Goal: Communication & Community: Answer question/provide support

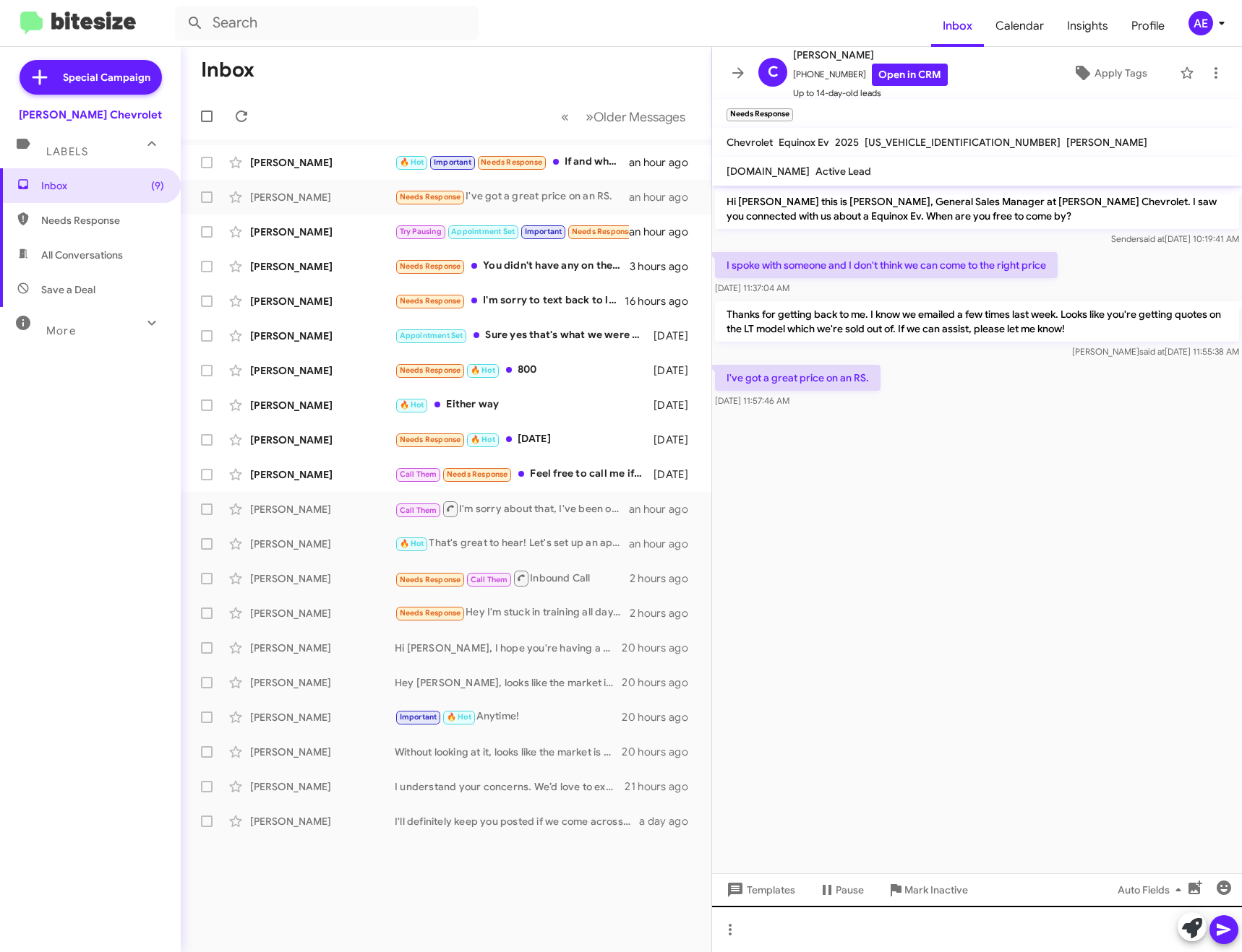
click at [808, 924] on div at bounding box center [977, 930] width 530 height 47
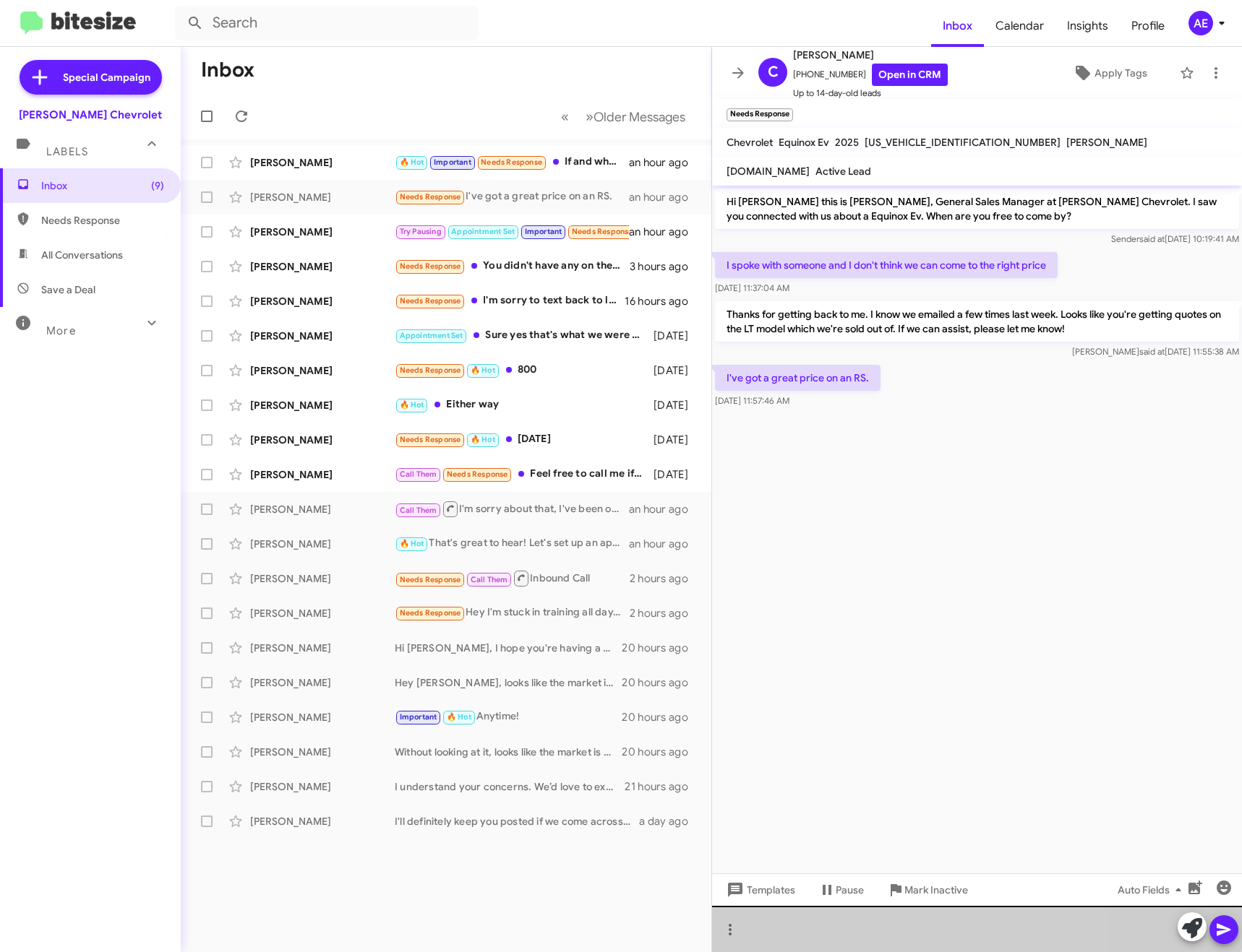
click at [808, 924] on div at bounding box center [977, 930] width 530 height 47
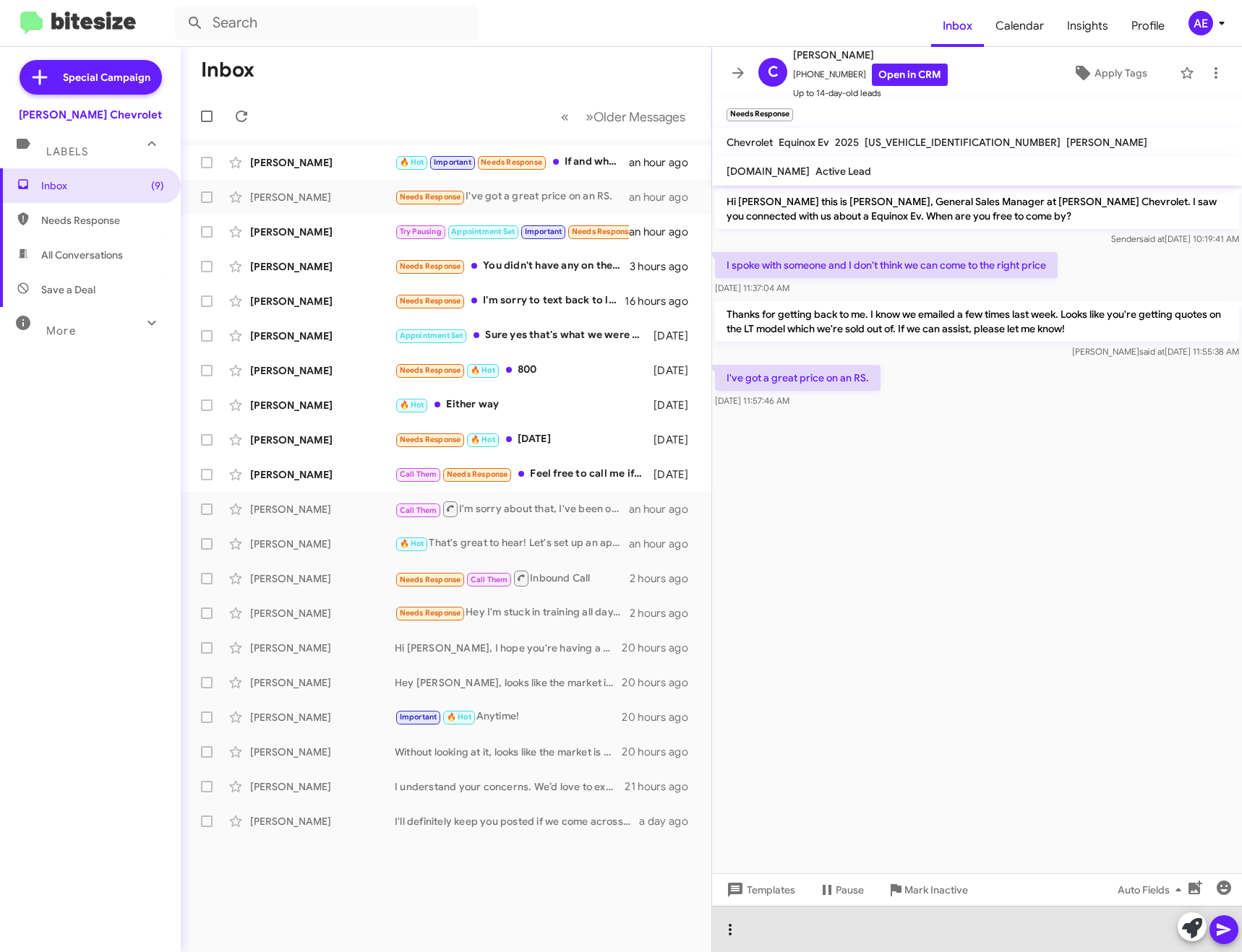
drag, startPoint x: 795, startPoint y: 928, endPoint x: 744, endPoint y: 930, distance: 51.0
click at [744, 930] on div at bounding box center [977, 930] width 530 height 47
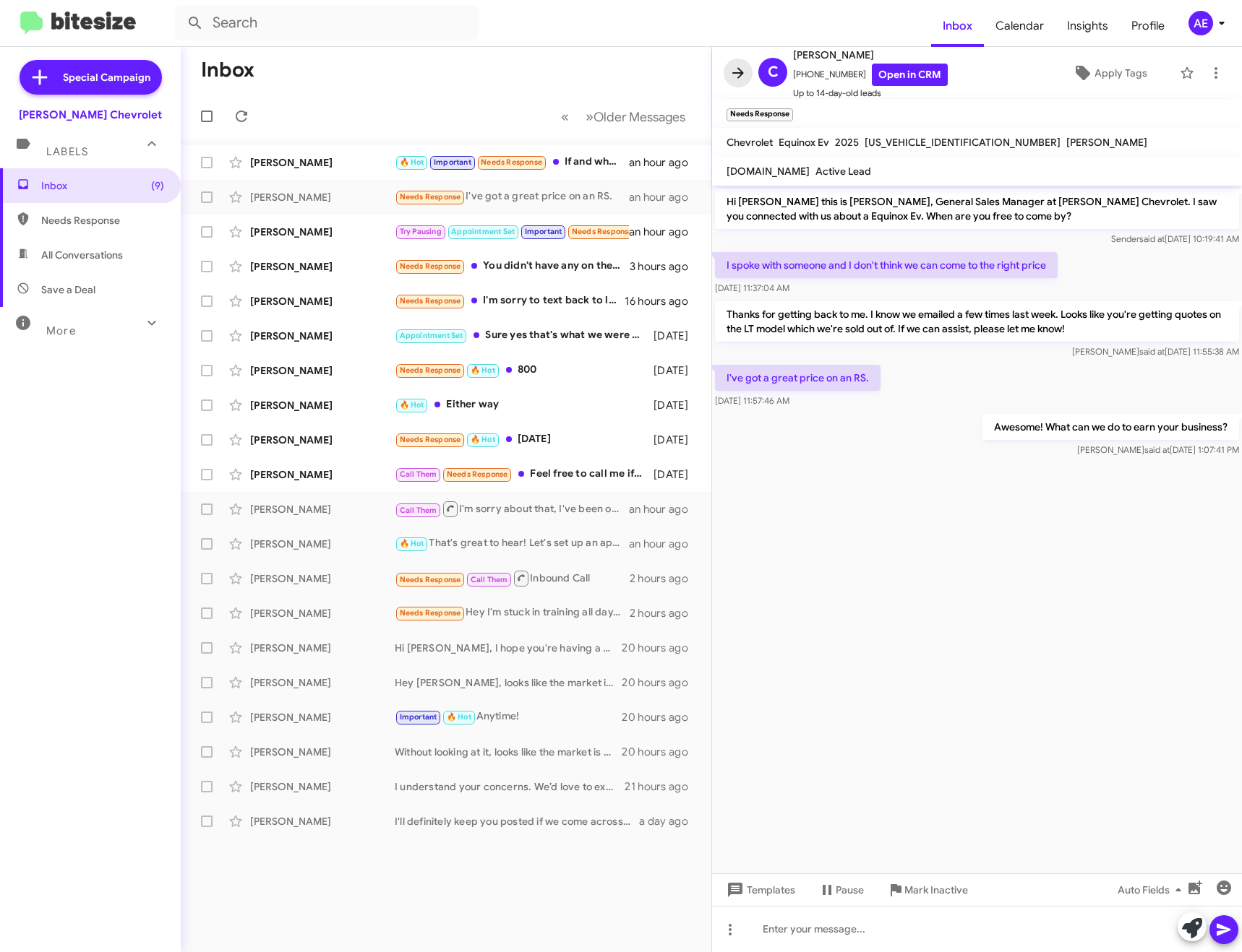
click at [742, 63] on button at bounding box center [737, 73] width 29 height 29
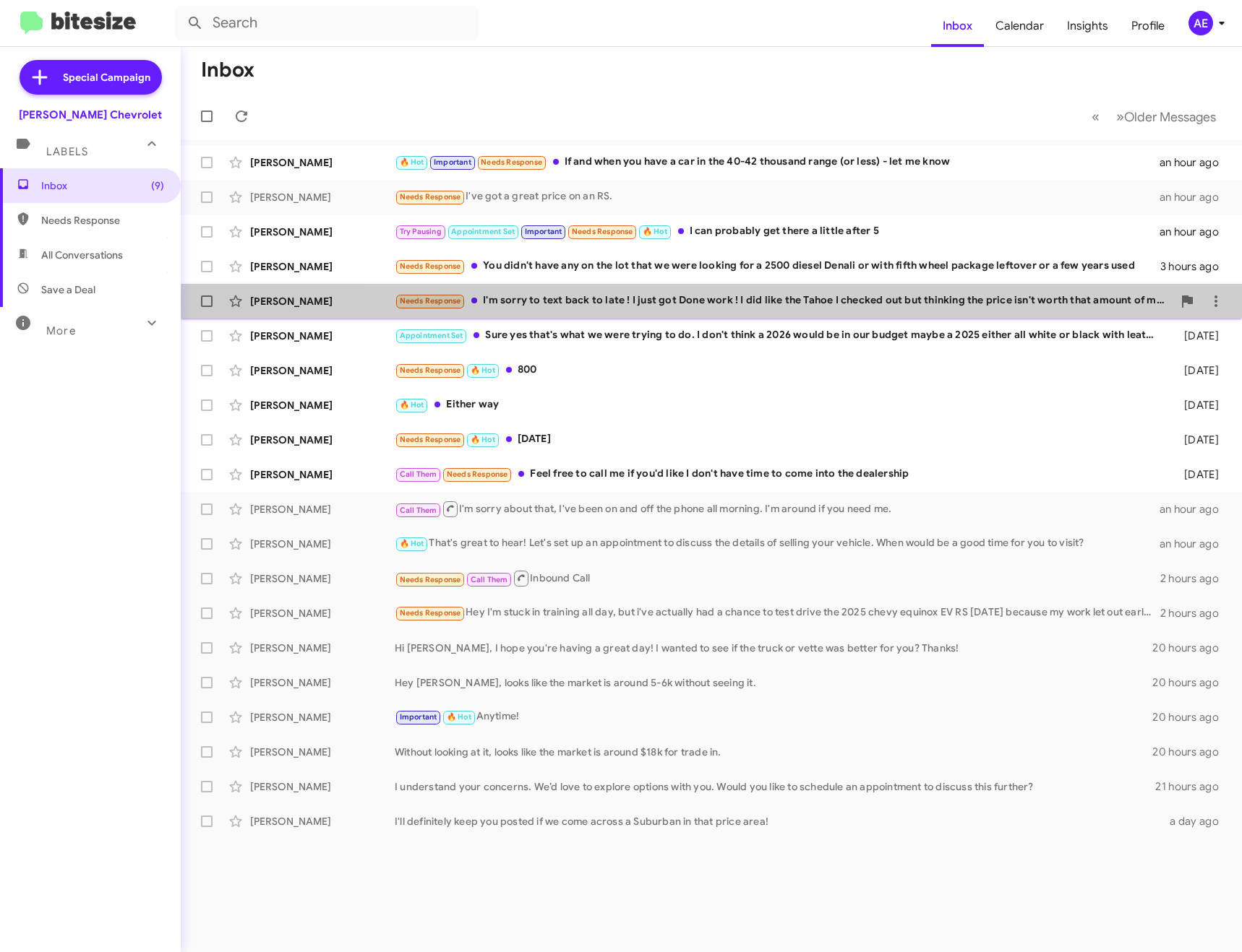
click at [915, 301] on div "Needs Response I'm sorry to text back to late ! I just got Done work ! I did li…" at bounding box center [783, 301] width 778 height 17
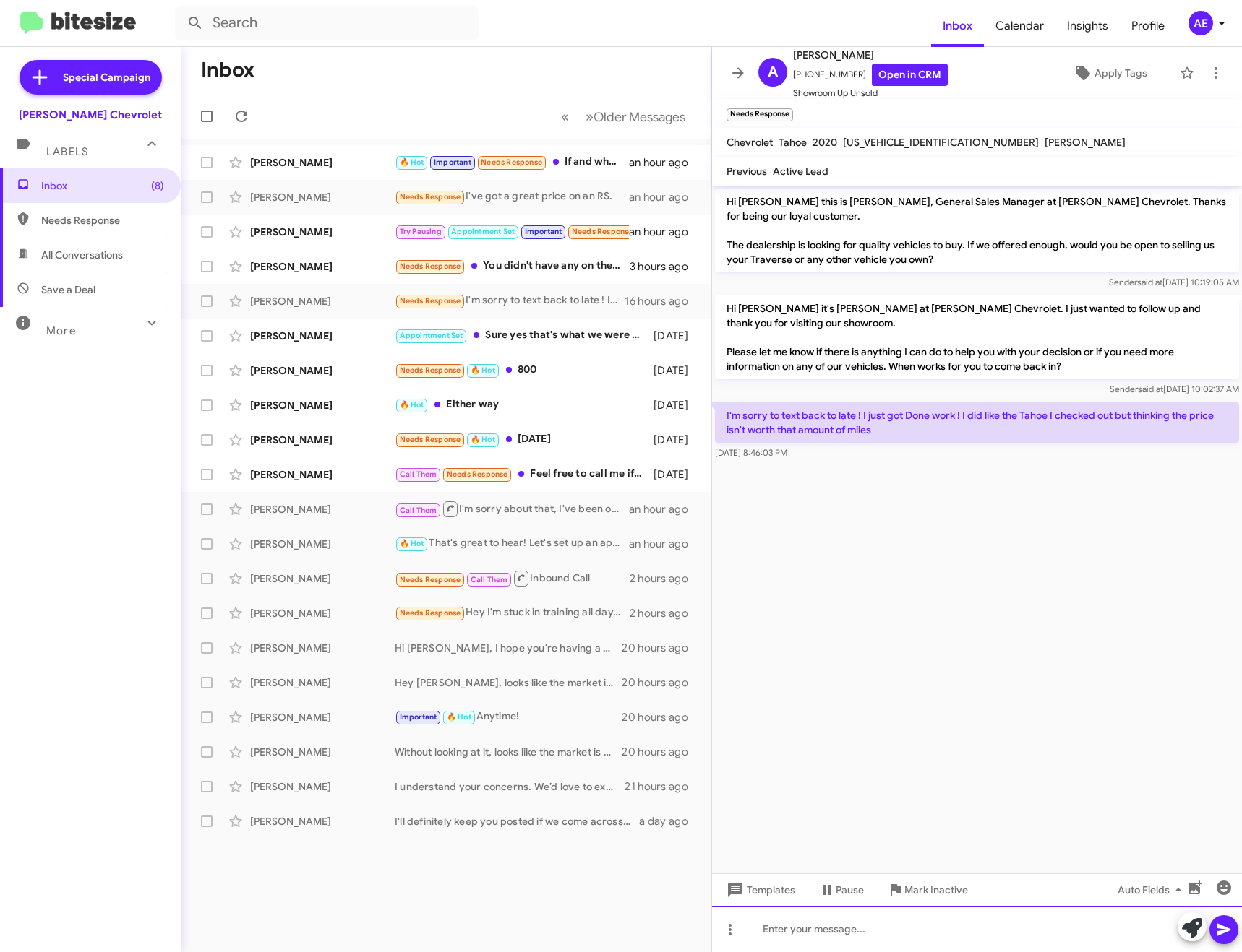
click at [889, 927] on div at bounding box center [977, 930] width 530 height 47
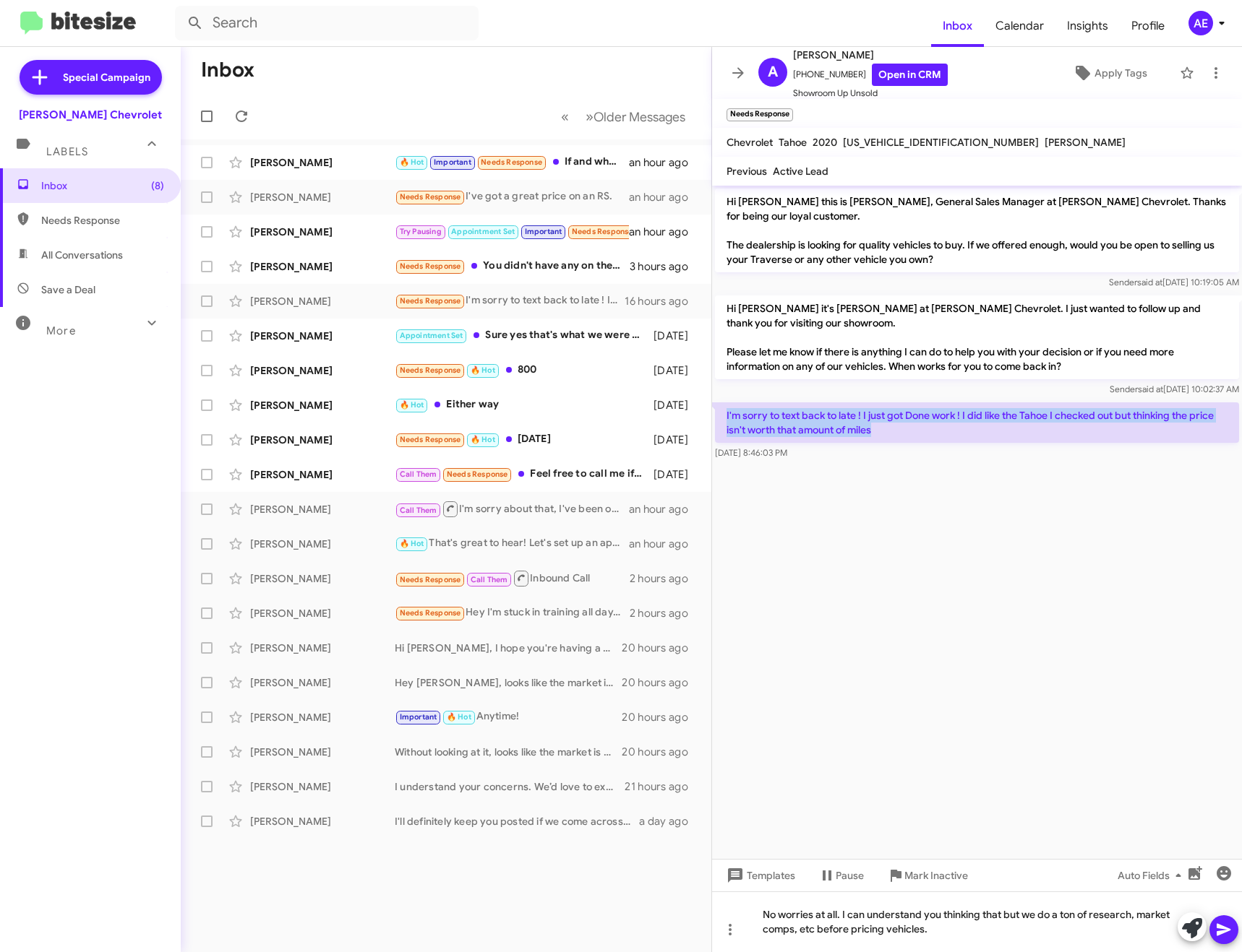
drag, startPoint x: 882, startPoint y: 434, endPoint x: 720, endPoint y: 416, distance: 163.0
click at [720, 416] on p "I'm sorry to text back to late ! I just got Done work ! I did like the Tahoe I …" at bounding box center [977, 422] width 524 height 40
copy p "I'm sorry to text back to late ! I just got Done work ! I did like the Tahoe I …"
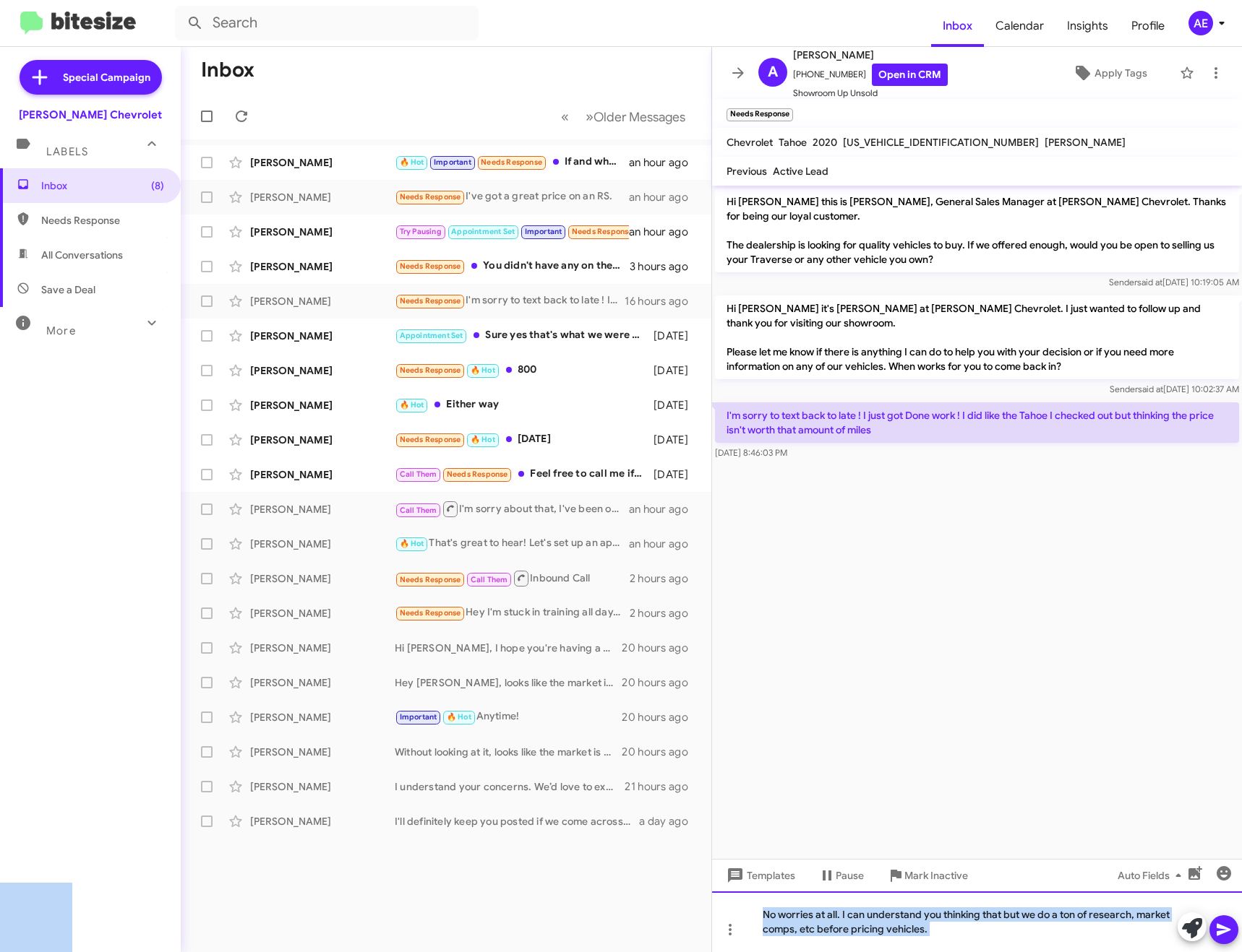
drag, startPoint x: 934, startPoint y: 928, endPoint x: 710, endPoint y: 886, distance: 227.9
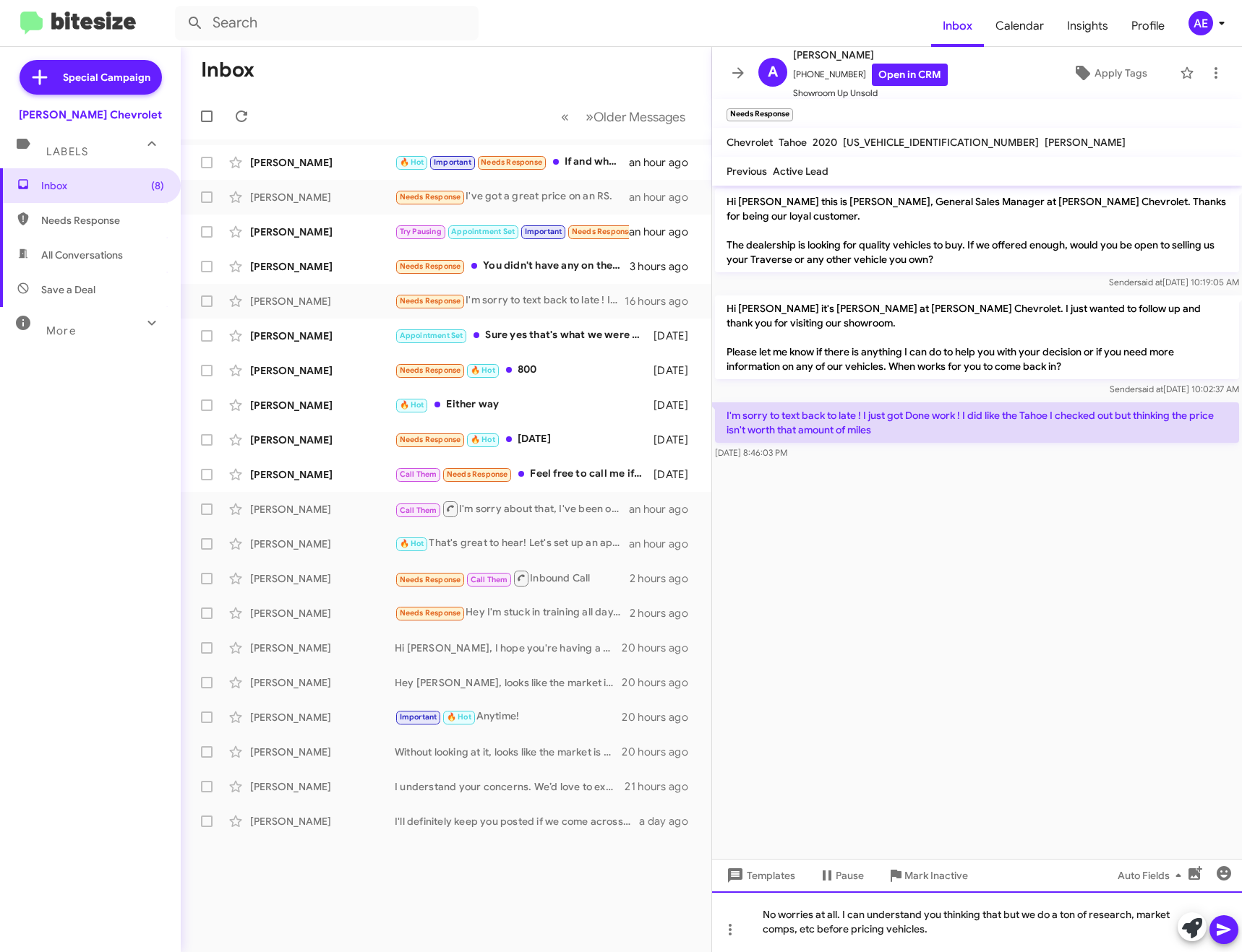
click at [821, 917] on div "No worries at all. I can understand you thinking that but we do a ton of resear…" at bounding box center [977, 922] width 530 height 61
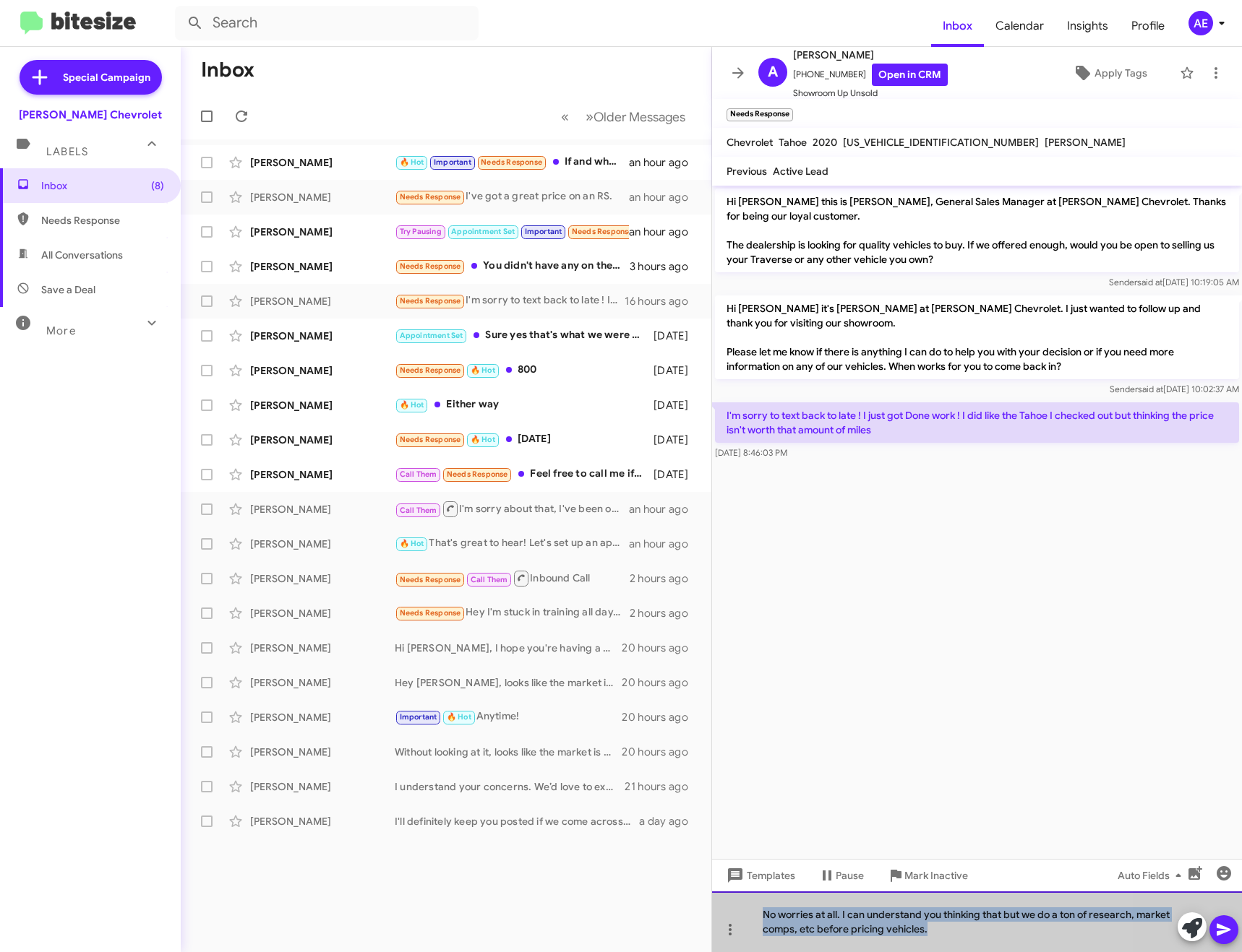
click at [821, 917] on div "No worries at all. I can understand you thinking that but we do a ton of resear…" at bounding box center [977, 922] width 530 height 61
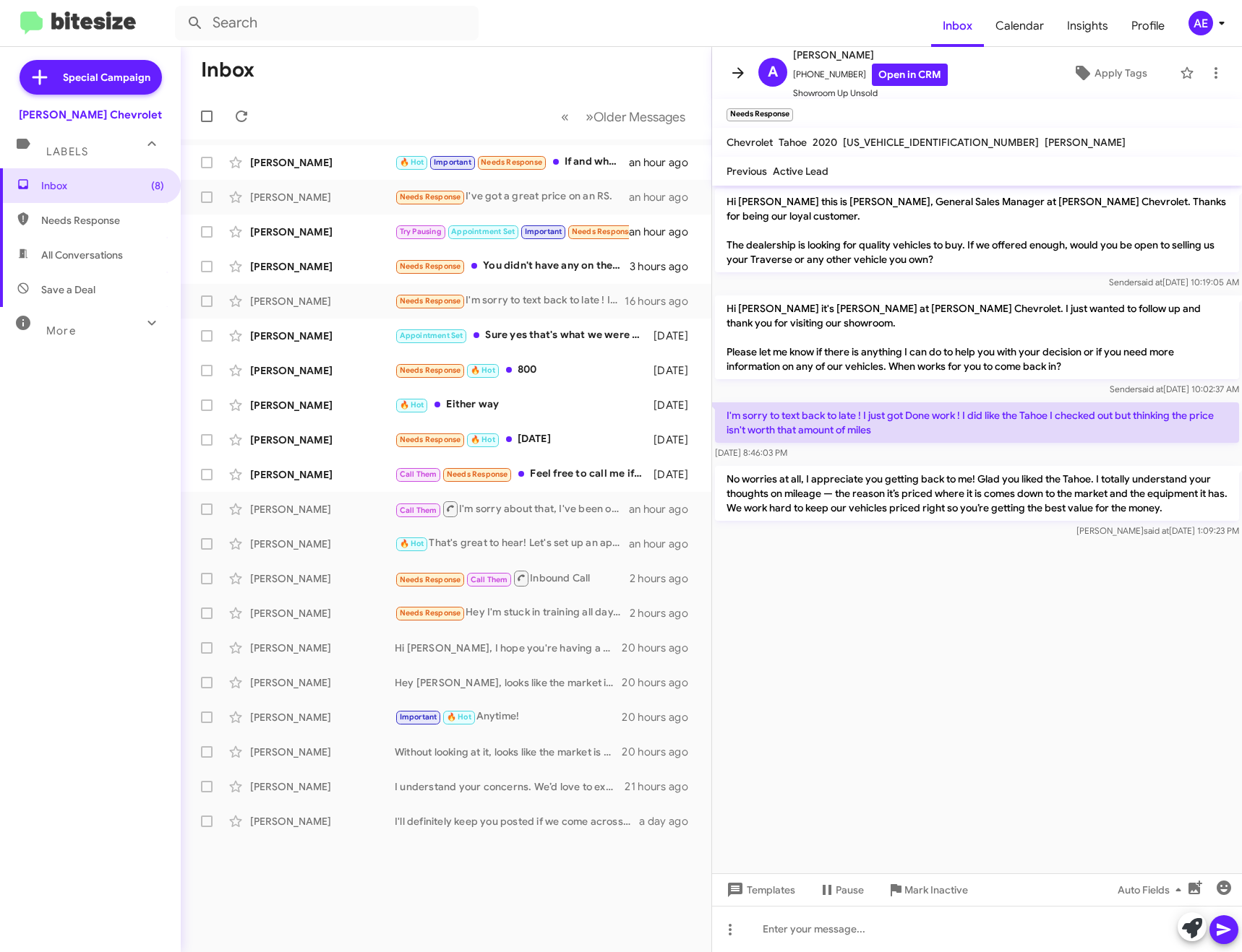
click at [745, 64] on button at bounding box center [737, 73] width 29 height 29
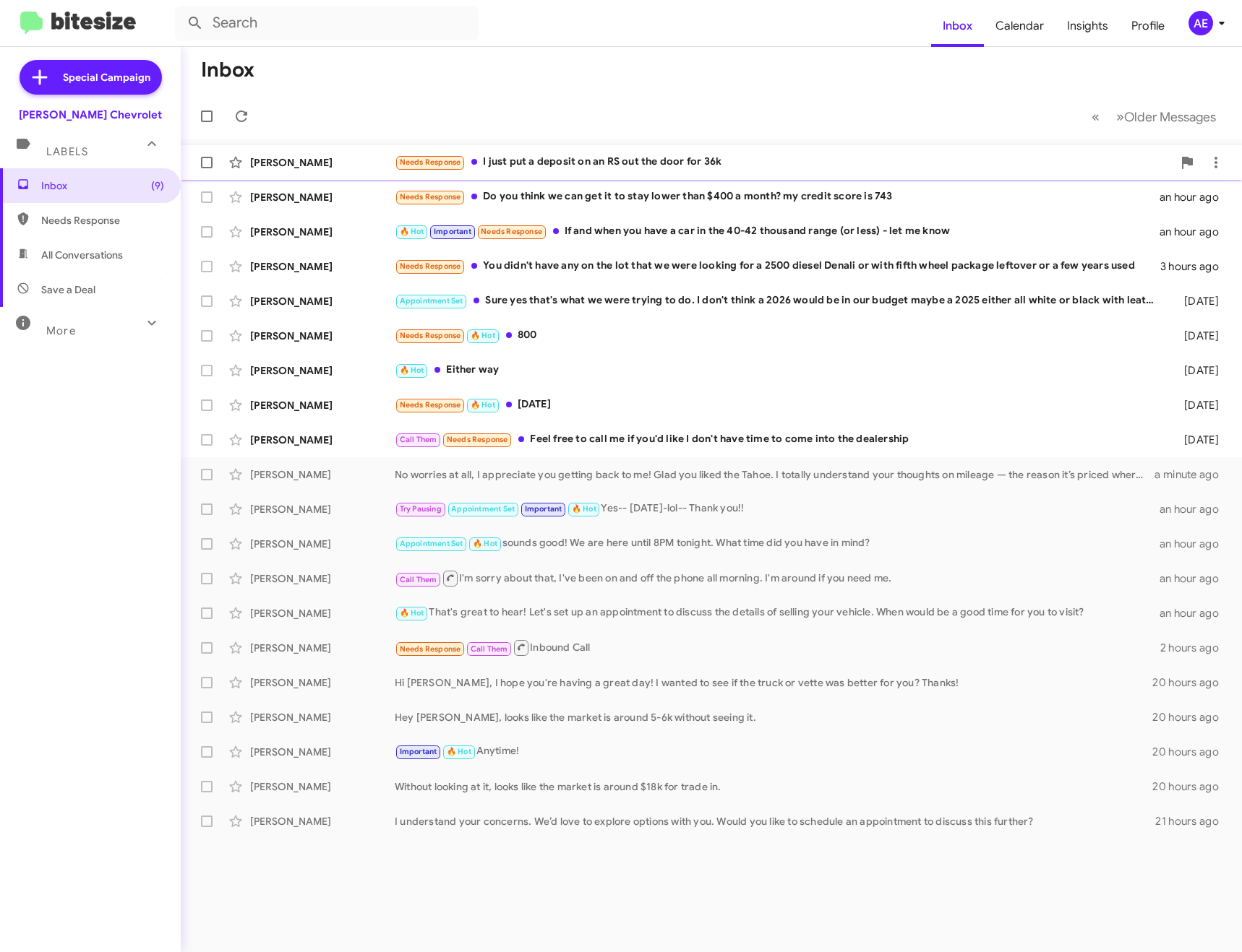
click at [535, 152] on div "[PERSON_NAME] Needs Response I just put a deposit on an RS out the door for 36k…" at bounding box center [711, 163] width 1038 height 29
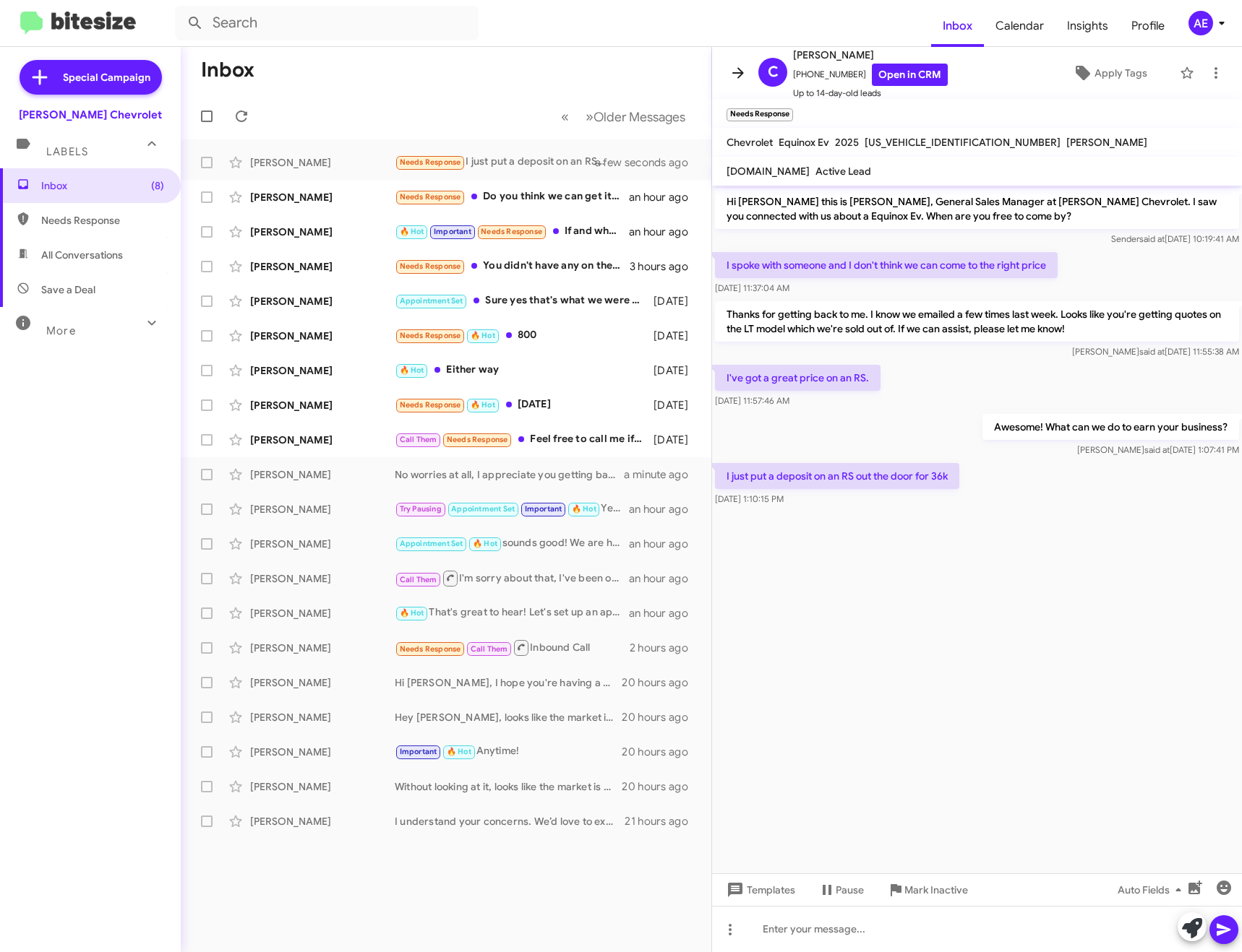
click at [739, 65] on icon at bounding box center [737, 73] width 18 height 18
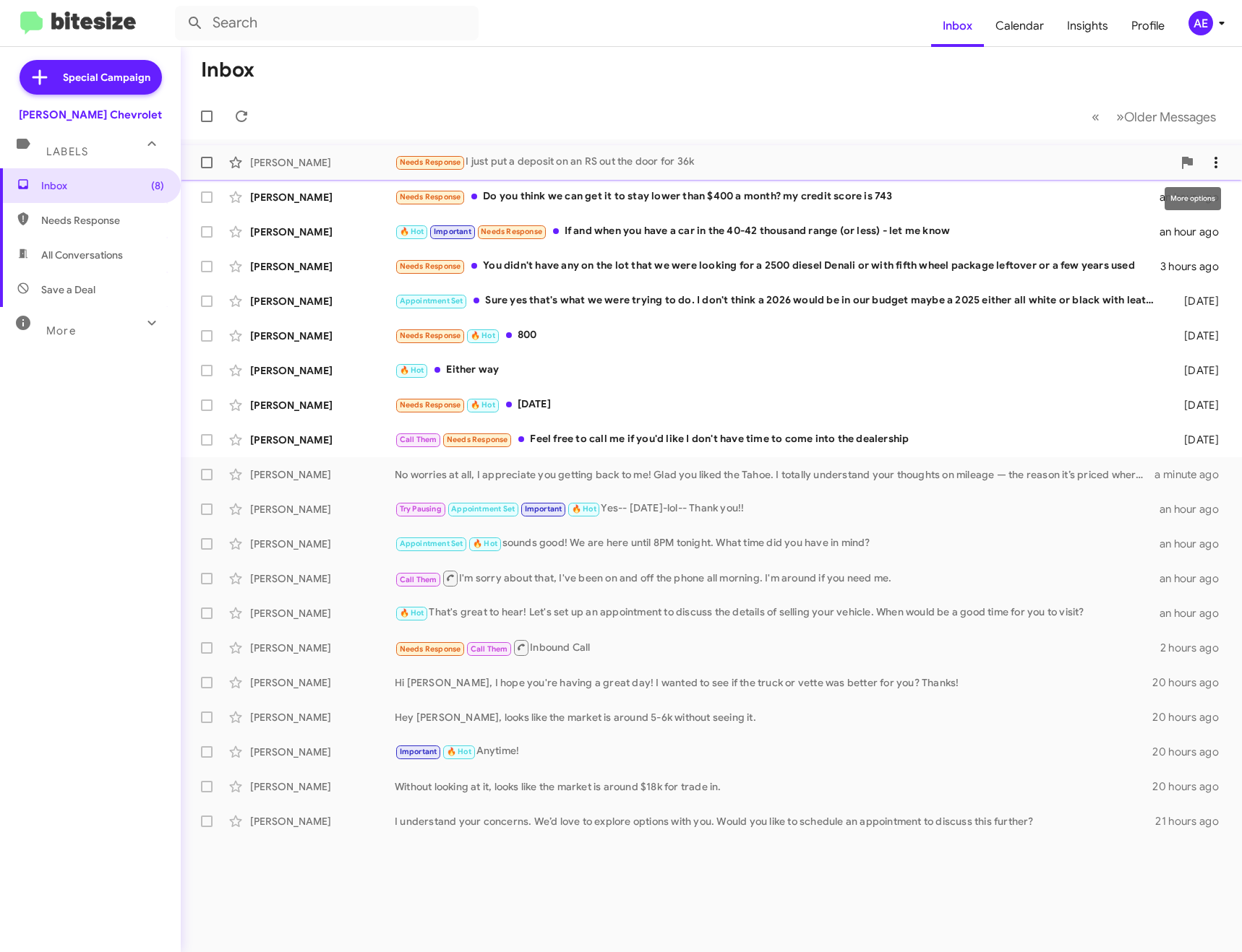
click at [1214, 158] on icon at bounding box center [1216, 163] width 18 height 18
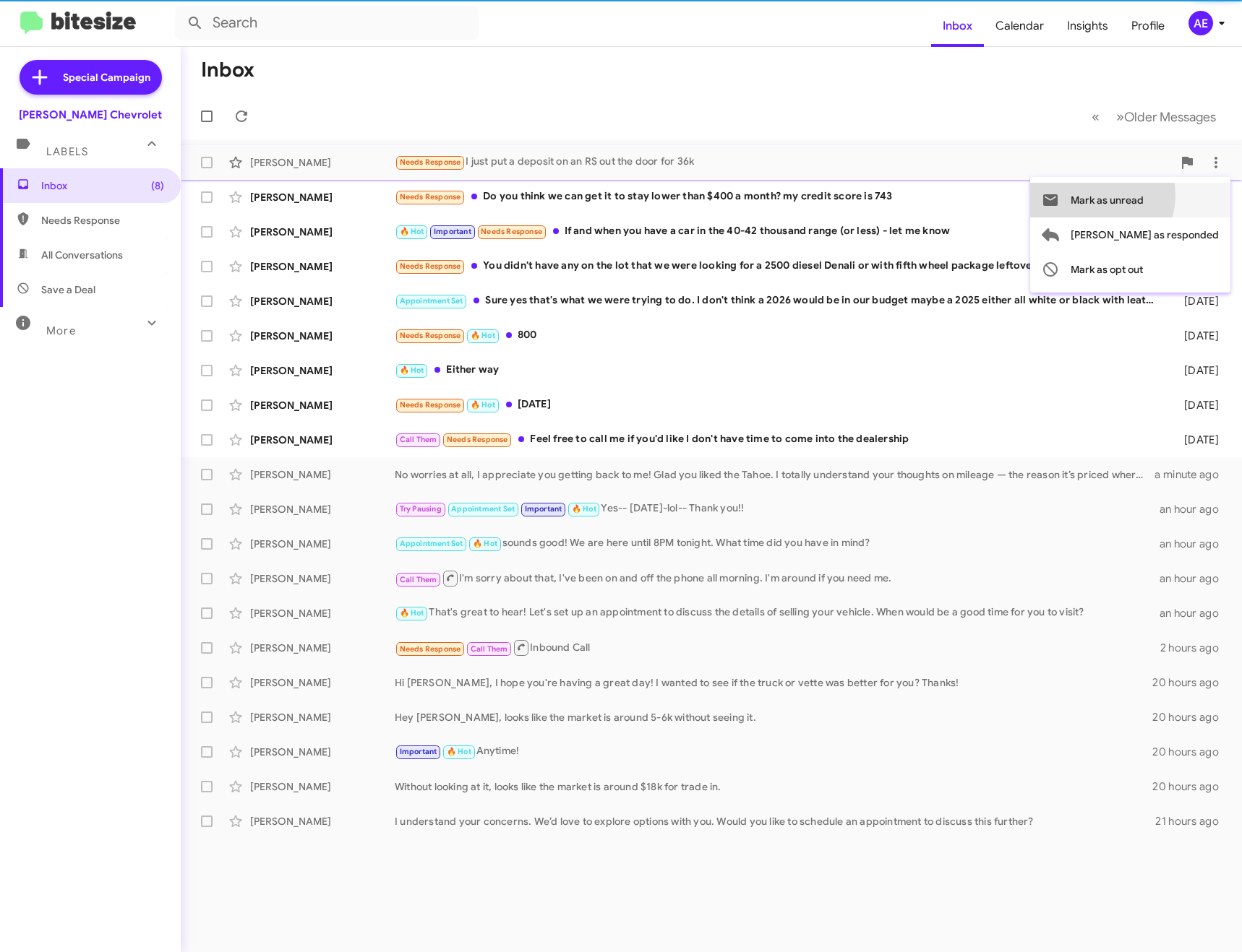
click at [1144, 195] on span "Mark as unread" at bounding box center [1107, 200] width 73 height 35
